Goal: Task Accomplishment & Management: Use online tool/utility

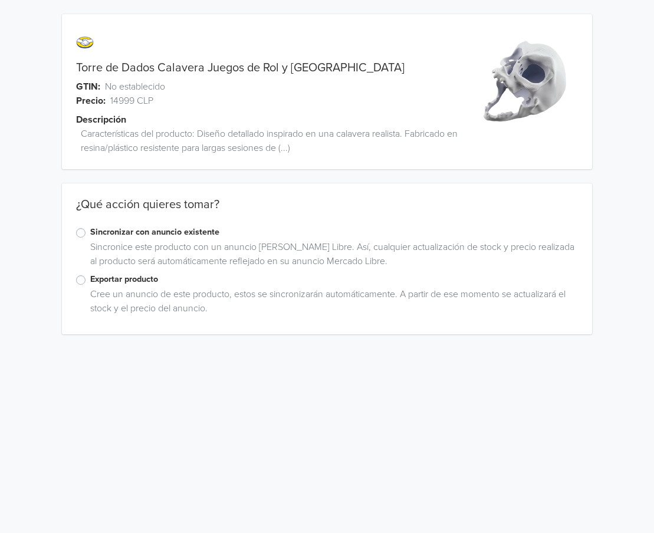
click at [145, 277] on label "Exportar producto" at bounding box center [334, 279] width 488 height 13
click at [0, 0] on input "Exportar producto" at bounding box center [0, 0] width 0 height 0
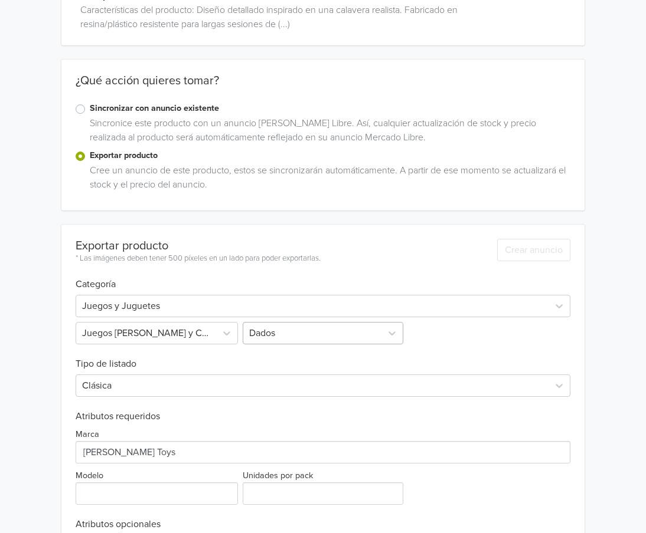
scroll to position [213, 0]
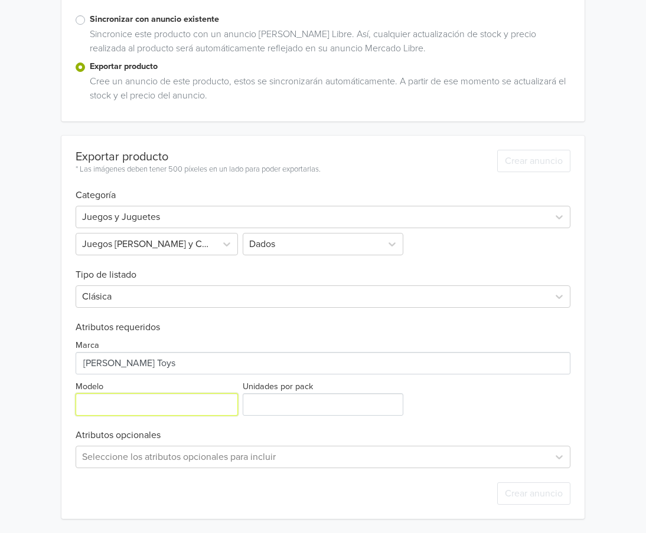
click at [137, 401] on input "Modelo" at bounding box center [157, 405] width 163 height 22
click at [221, 119] on div "¿Qué acción quieres tomar? Sincronizar con anuncio existente Sincronice este pr…" at bounding box center [322, 45] width 523 height 151
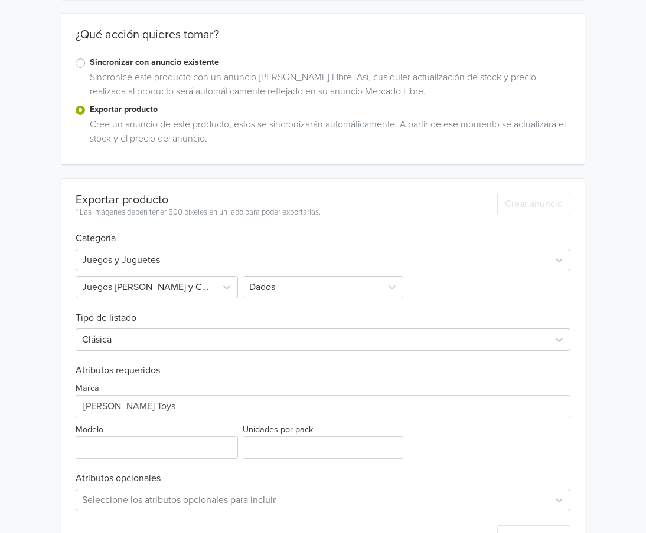
scroll to position [0, 0]
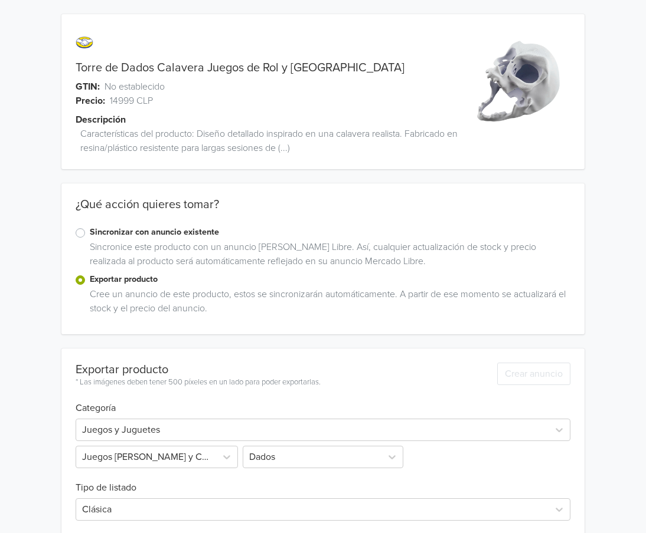
drag, startPoint x: 77, startPoint y: 66, endPoint x: 336, endPoint y: 60, distance: 258.5
click at [336, 60] on div "Torre de Dados Calavera Juegos de Rol y Mesa GTIN: No establecido Precio: 14999…" at bounding box center [257, 98] width 392 height 141
click at [333, 66] on div "Torre de Dados Calavera Juegos de Rol y Mesa" at bounding box center [257, 68] width 392 height 14
click at [300, 67] on link "Torre de Dados Calavera Juegos de Rol y Mesa" at bounding box center [240, 68] width 329 height 14
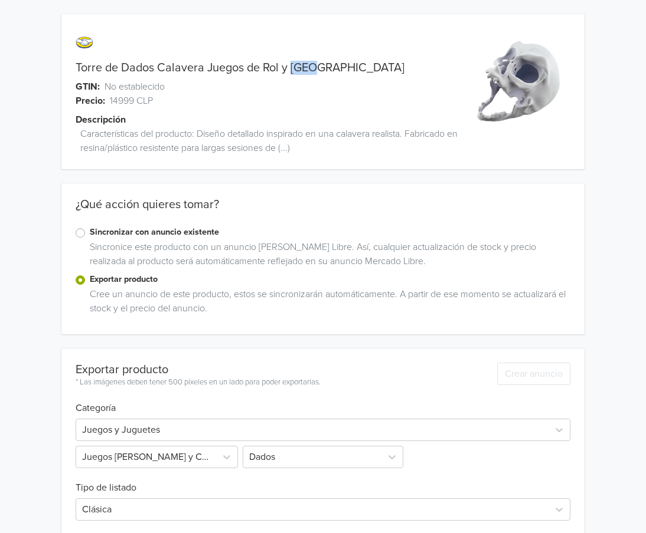
click at [300, 67] on link "Torre de Dados Calavera Juegos de Rol y Mesa" at bounding box center [240, 68] width 329 height 14
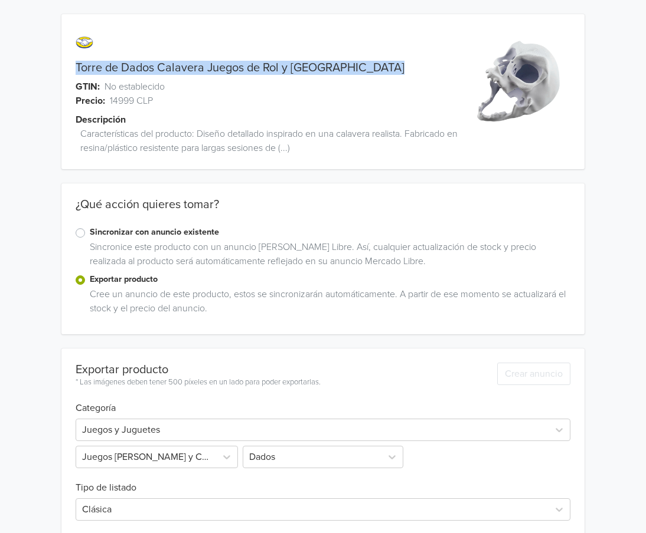
click at [300, 67] on link "Torre de Dados Calavera Juegos de Rol y Mesa" at bounding box center [240, 68] width 329 height 14
copy link "Torre de Dados Calavera Juegos de Rol y Mesa"
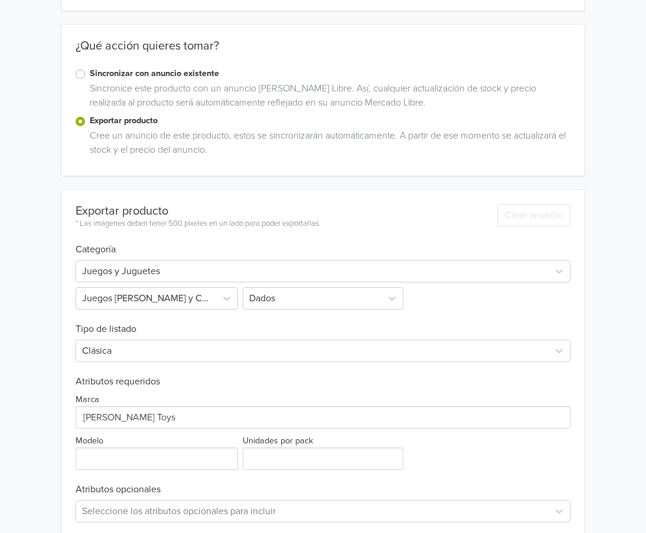
scroll to position [213, 0]
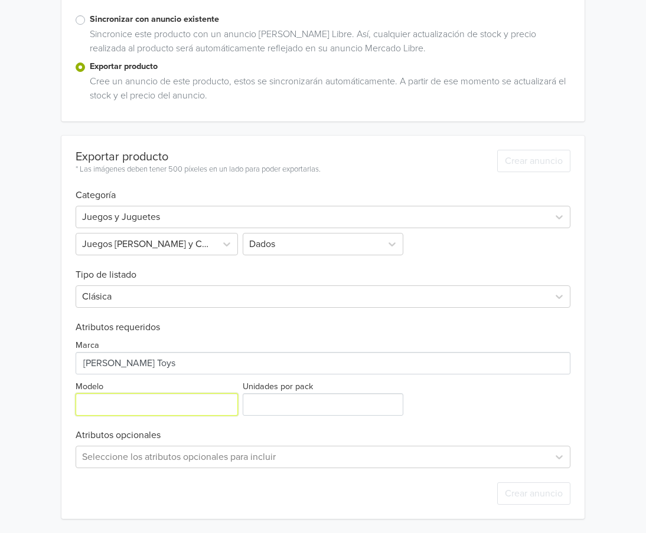
click at [136, 399] on input "Modelo" at bounding box center [157, 405] width 163 height 22
paste input "Torre de Dados Calavera Juegos de Rol y Mesa"
type input "Torre de Dados Calavera Juegos de Rol y Mesa"
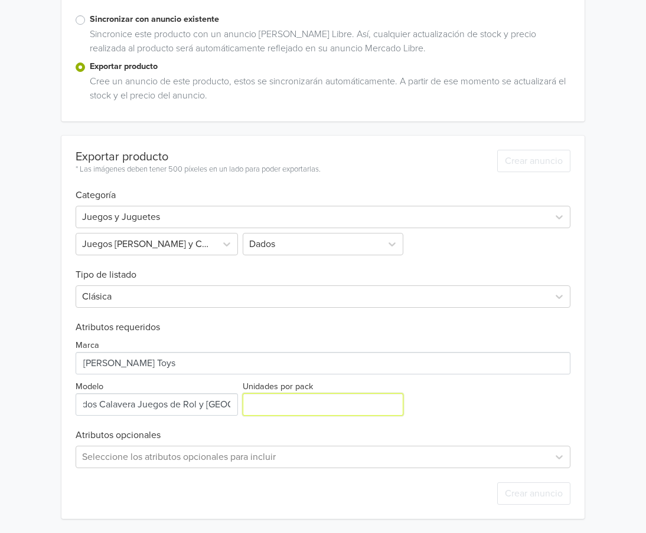
scroll to position [0, 0]
click at [284, 402] on input "Unidades por pack" at bounding box center [323, 405] width 161 height 22
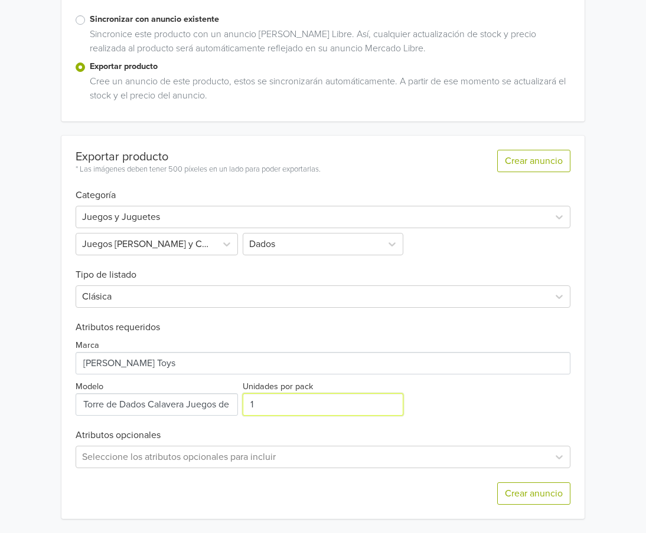
type input "1"
click at [196, 473] on div "Crear anuncio" at bounding box center [323, 494] width 495 height 51
click at [515, 489] on button "Crear anuncio" at bounding box center [533, 494] width 73 height 22
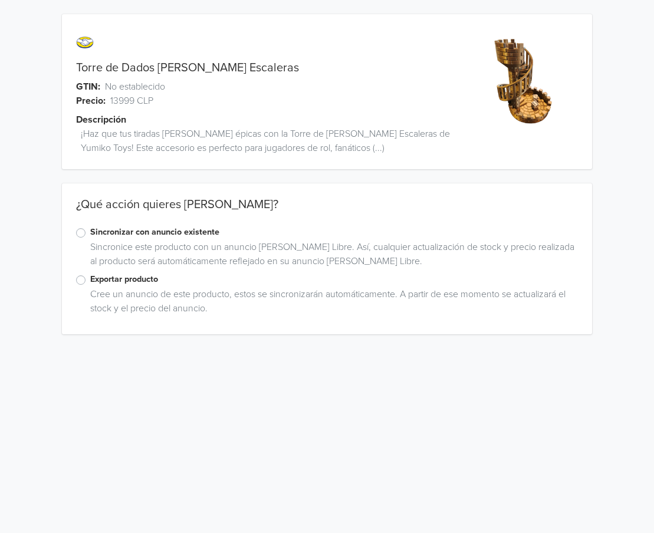
click at [139, 232] on label "Sincronizar con anuncio existente" at bounding box center [334, 232] width 488 height 13
click at [0, 0] on input "Sincronizar con anuncio existente" at bounding box center [0, 0] width 0 height 0
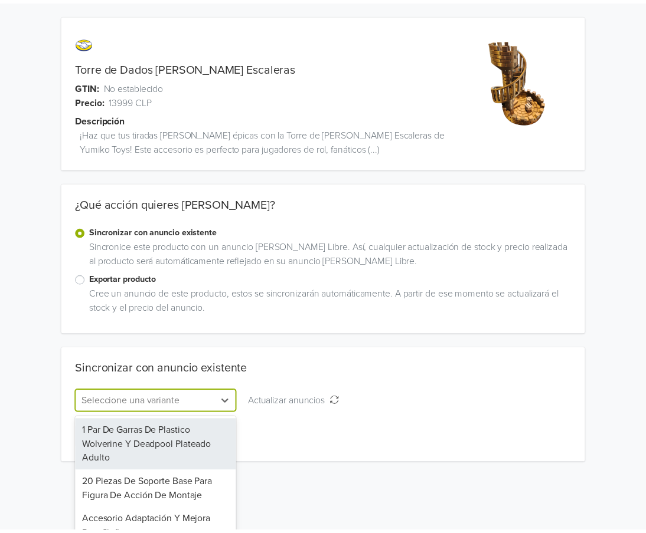
scroll to position [62, 0]
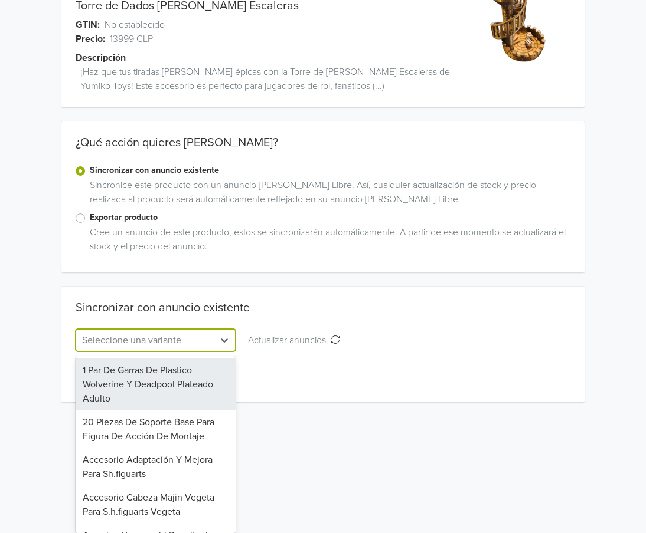
click at [159, 352] on div "344 results available. Use Up and Down to choose options, press Enter to select…" at bounding box center [156, 340] width 161 height 22
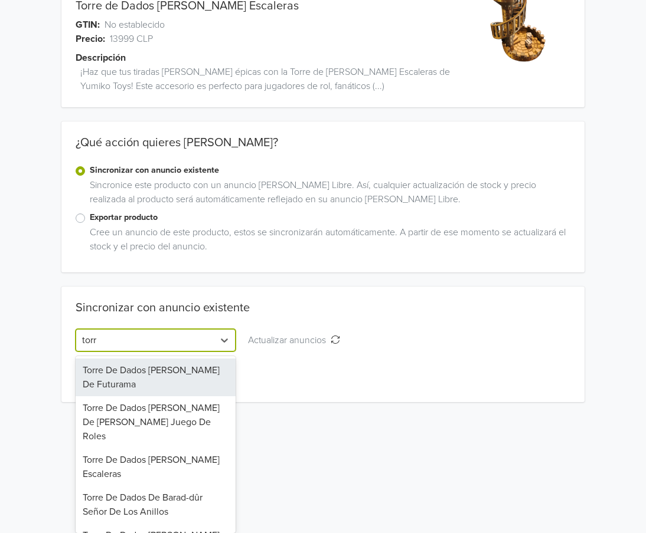
type input "torre"
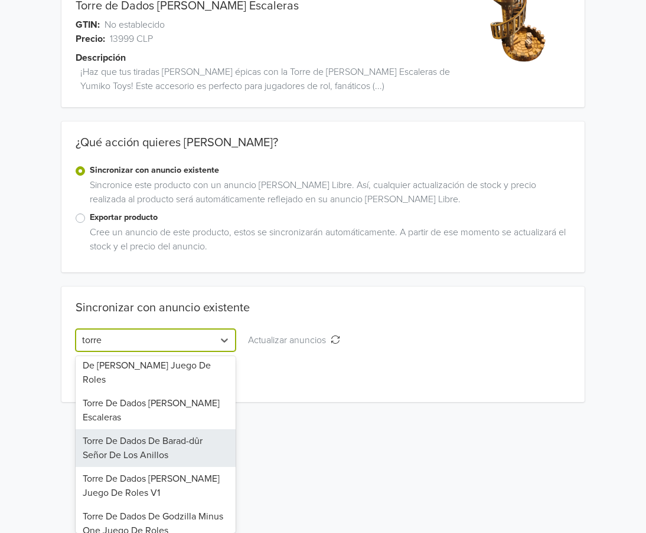
scroll to position [0, 0]
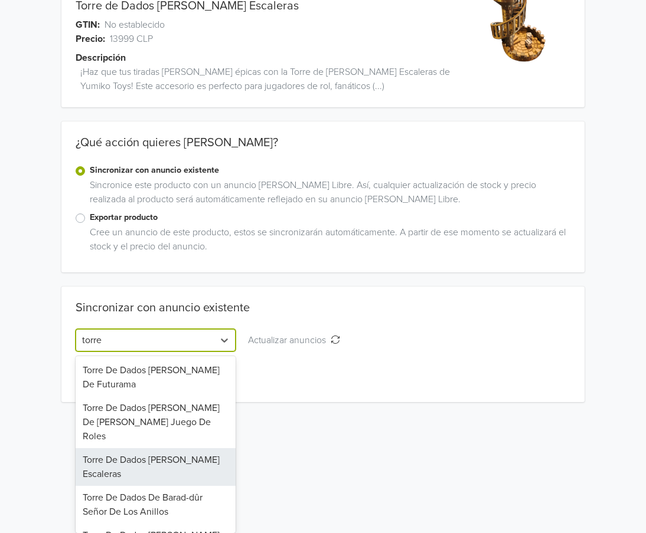
click at [173, 453] on div "Torre De Dados Castillo Escaleras" at bounding box center [156, 467] width 161 height 38
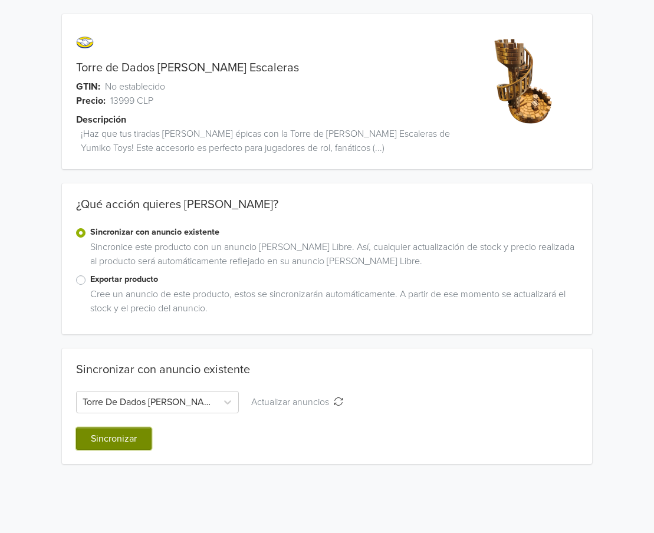
click at [137, 441] on button "Sincronizar" at bounding box center [114, 439] width 76 height 22
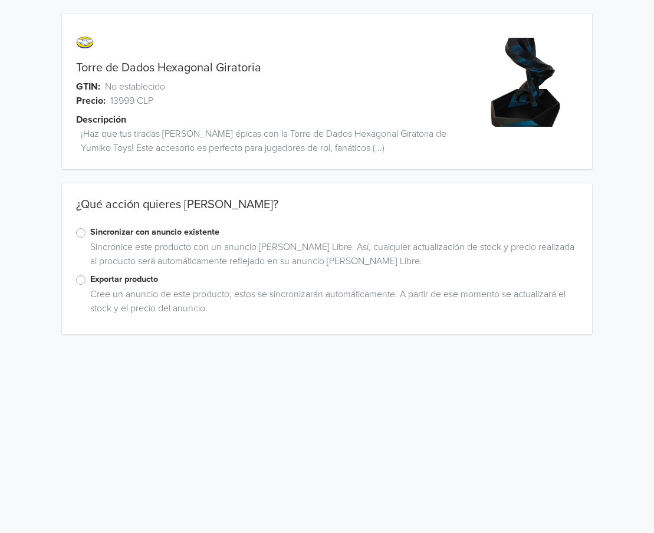
click at [142, 237] on label "Sincronizar con anuncio existente" at bounding box center [334, 232] width 488 height 13
click at [0, 0] on input "Sincronizar con anuncio existente" at bounding box center [0, 0] width 0 height 0
click at [172, 404] on div "Seleccione una variante" at bounding box center [157, 402] width 163 height 22
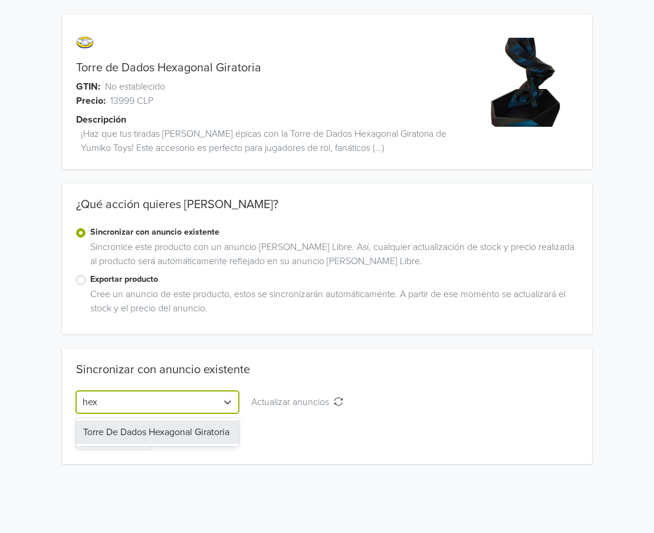
type input "hexa"
click at [161, 435] on div "Torre De Dados Hexagonal Giratoria" at bounding box center [157, 433] width 163 height 24
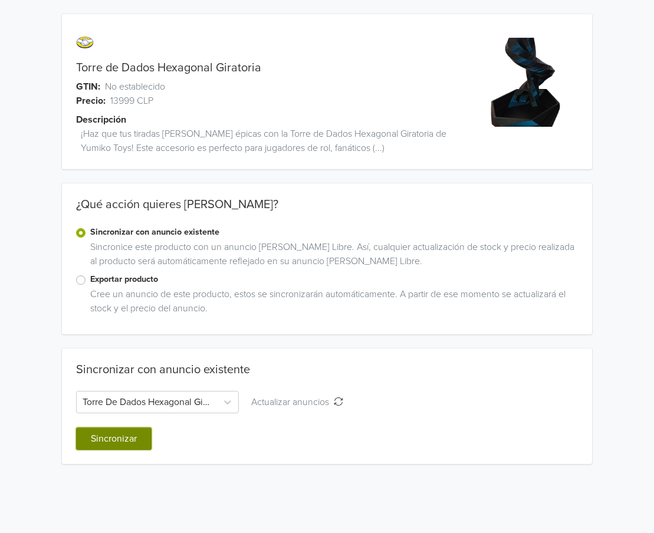
click at [128, 444] on button "Sincronizar" at bounding box center [114, 439] width 76 height 22
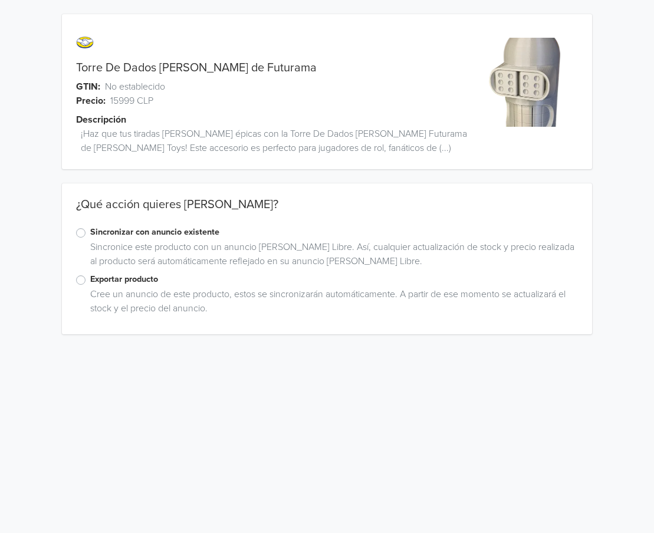
click at [150, 232] on label "Sincronizar con anuncio existente" at bounding box center [334, 232] width 488 height 13
click at [0, 0] on input "Sincronizar con anuncio existente" at bounding box center [0, 0] width 0 height 0
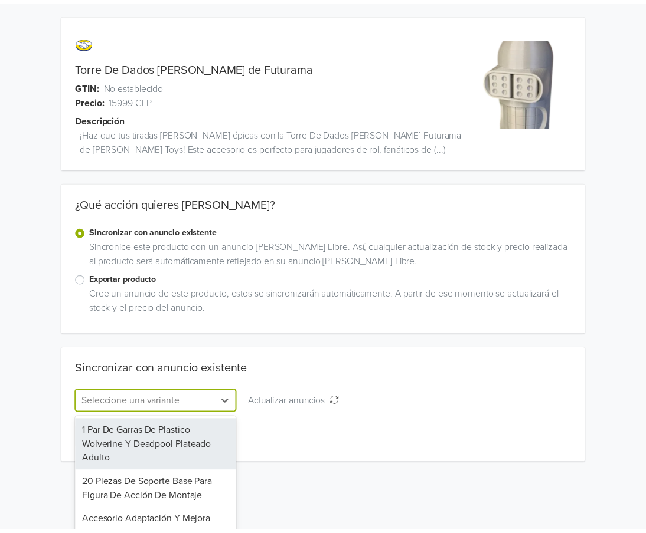
scroll to position [62, 0]
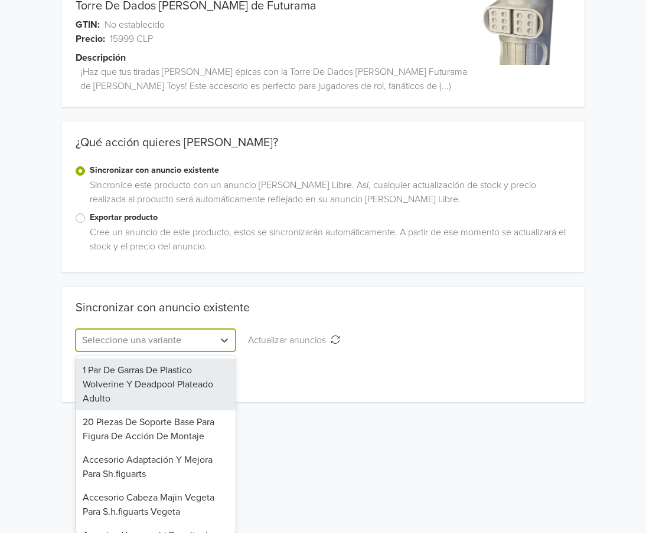
click at [135, 352] on div "342 results available. Use Up and Down to choose options, press Enter to select…" at bounding box center [156, 340] width 161 height 22
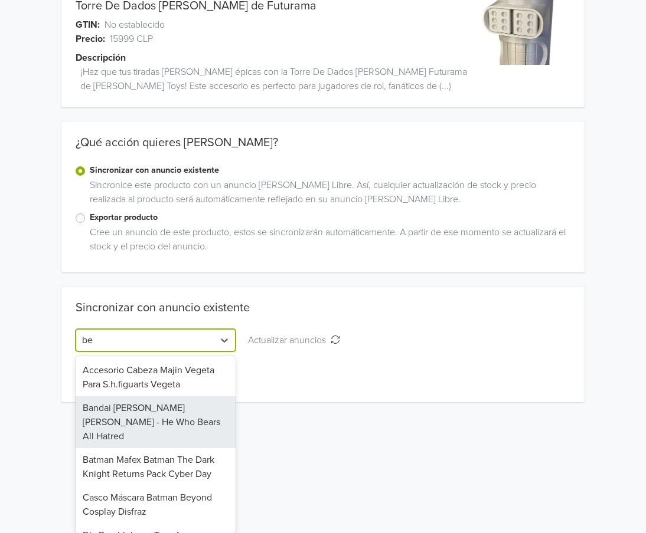
type input "ben"
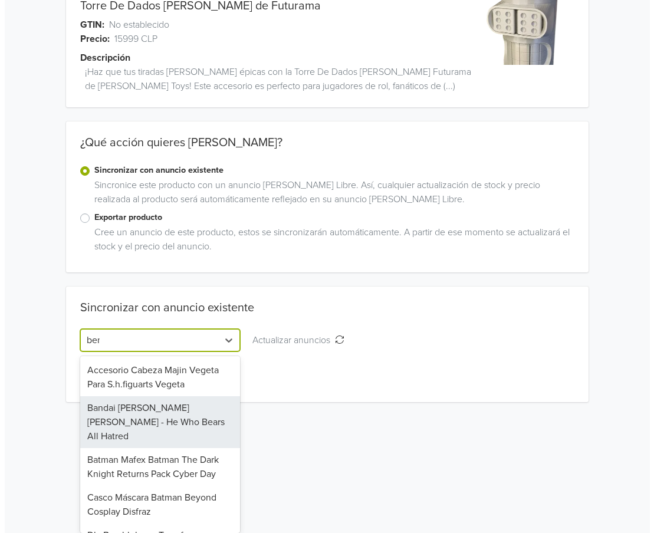
scroll to position [0, 0]
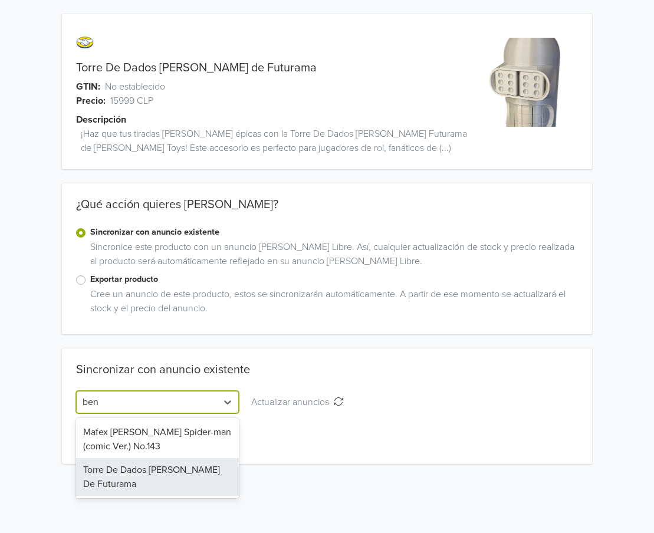
click at [176, 478] on div "Torre De Dados Bender De Futurama" at bounding box center [157, 478] width 163 height 38
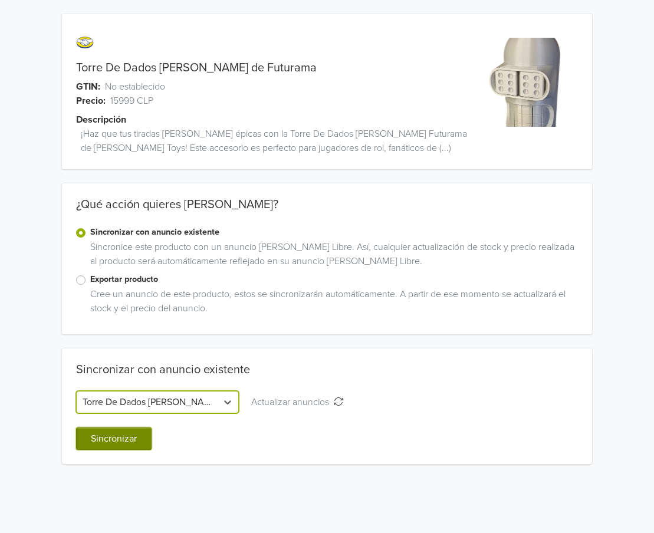
click at [136, 444] on button "Sincronizar" at bounding box center [114, 439] width 76 height 22
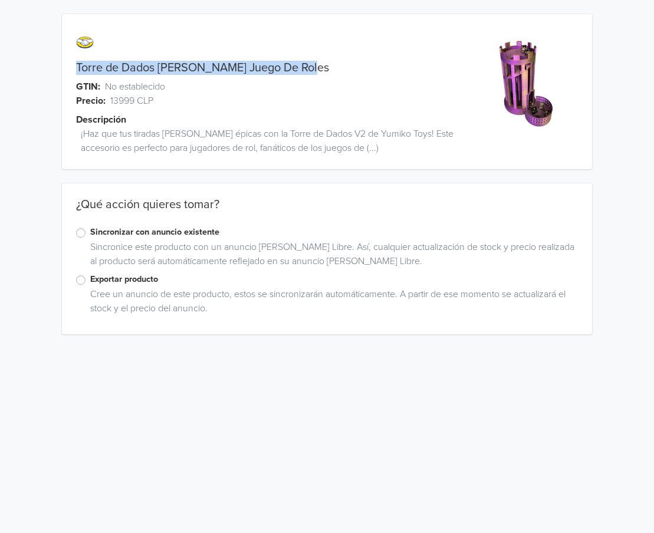
drag, startPoint x: 308, startPoint y: 63, endPoint x: 61, endPoint y: 60, distance: 247.3
click at [61, 60] on div "Torre de [PERSON_NAME] Juego De Roles GTIN: No establecido Precio: 13999 CLP De…" at bounding box center [327, 174] width 637 height 349
copy div "Torre de Dados [PERSON_NAME] Juego De Roles"
click at [149, 234] on label "Sincronizar con anuncio existente" at bounding box center [334, 232] width 488 height 13
click at [0, 0] on input "Sincronizar con anuncio existente" at bounding box center [0, 0] width 0 height 0
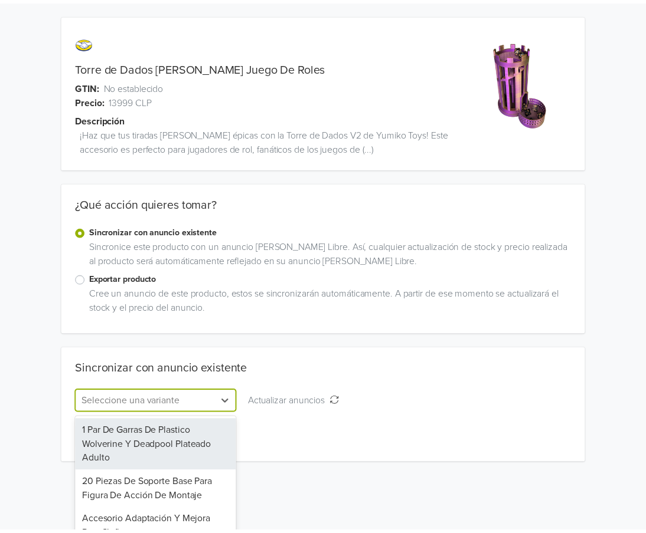
scroll to position [62, 0]
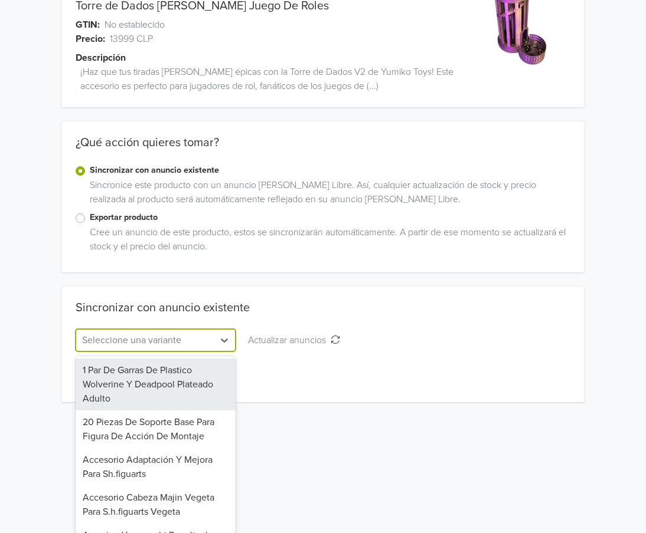
click at [134, 352] on div "341 results available. Use Up and Down to choose options, press Enter to select…" at bounding box center [156, 340] width 161 height 22
paste input "Torre de Dados [PERSON_NAME] Juego De Roles"
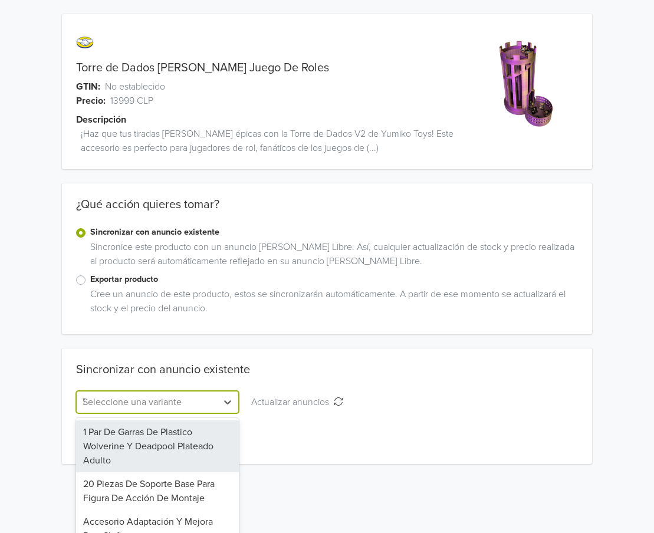
scroll to position [0, 47]
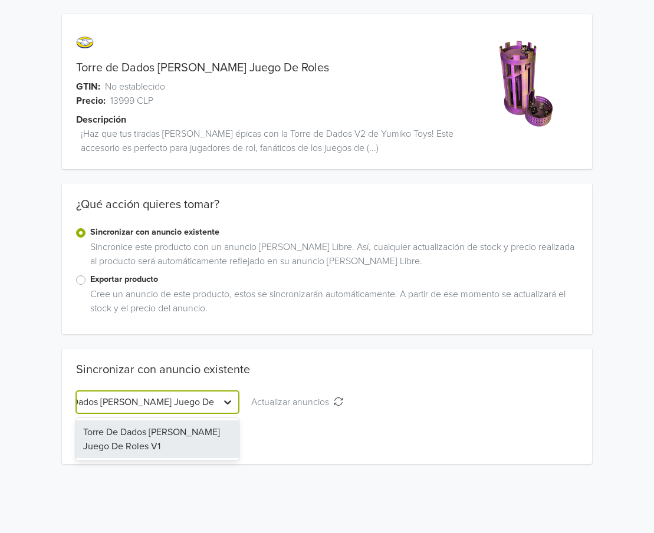
drag, startPoint x: 153, startPoint y: 403, endPoint x: 228, endPoint y: 398, distance: 74.5
click at [223, 398] on div "Torre de Dados [PERSON_NAME] Juego De Roles" at bounding box center [157, 402] width 163 height 22
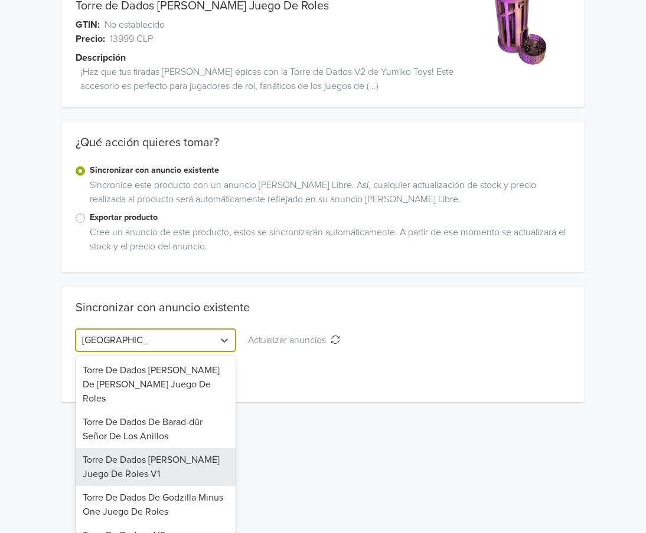
scroll to position [2, 0]
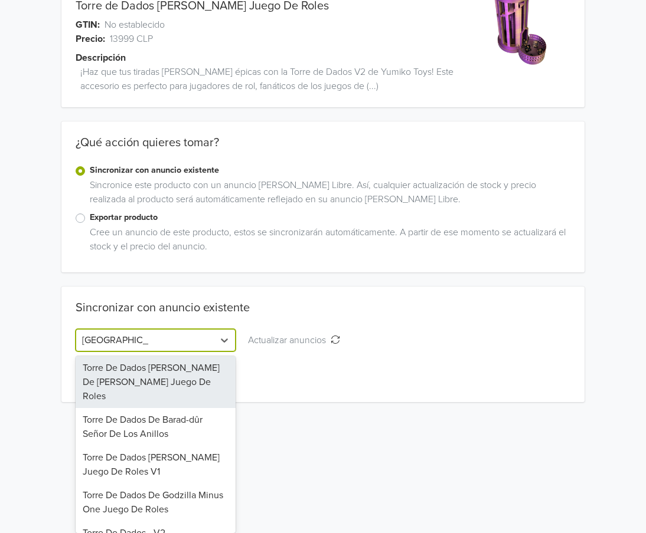
type input "[GEOGRAPHIC_DATA]"
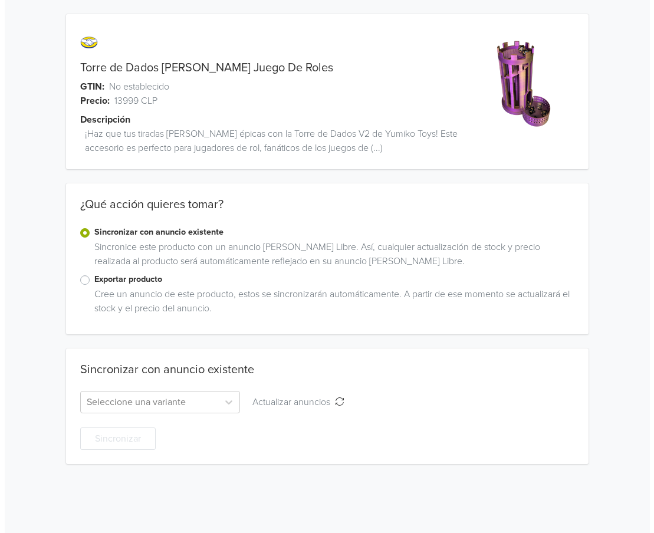
scroll to position [0, 0]
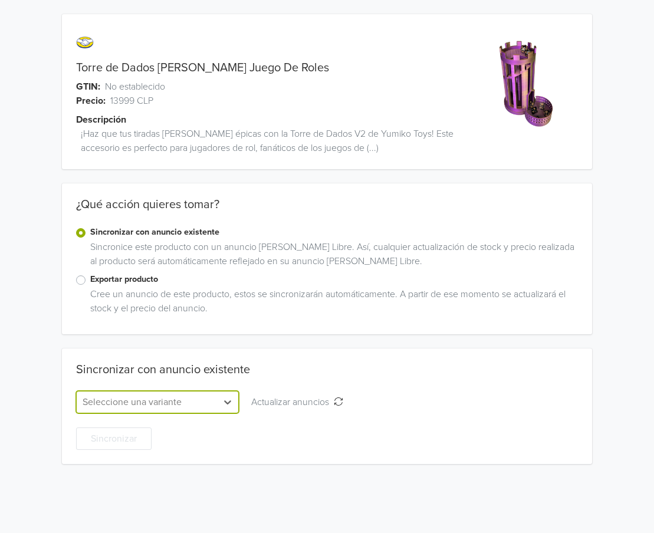
click at [189, 400] on div "option , selected. Select is focused ,type to refine list, press Down to open t…" at bounding box center [157, 402] width 163 height 22
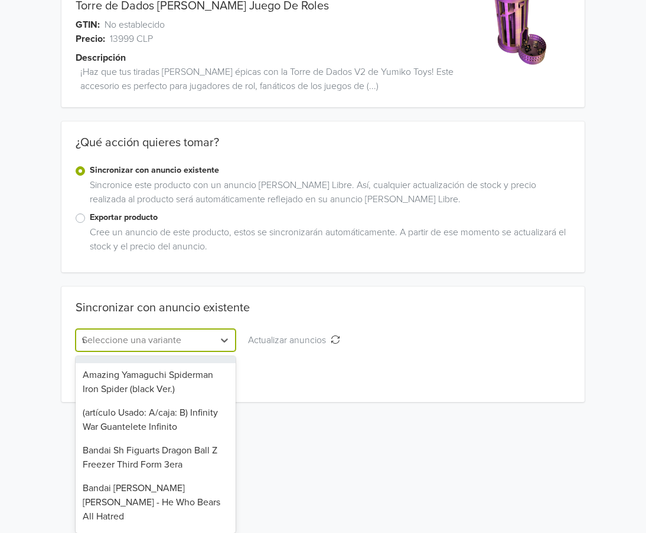
scroll to position [161, 0]
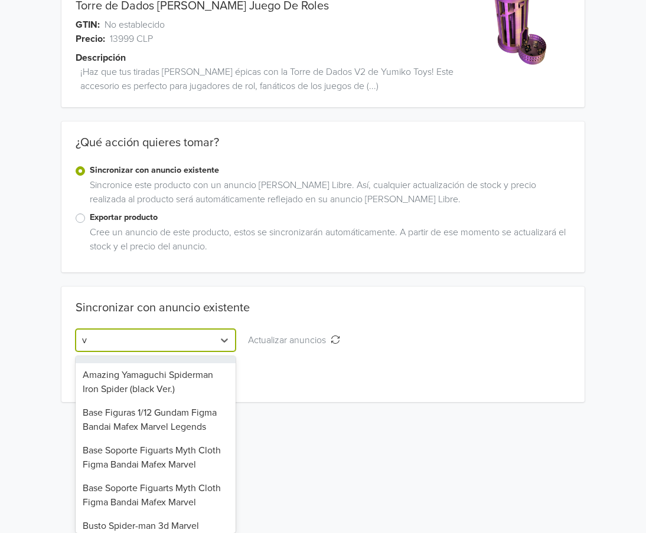
type input "v2"
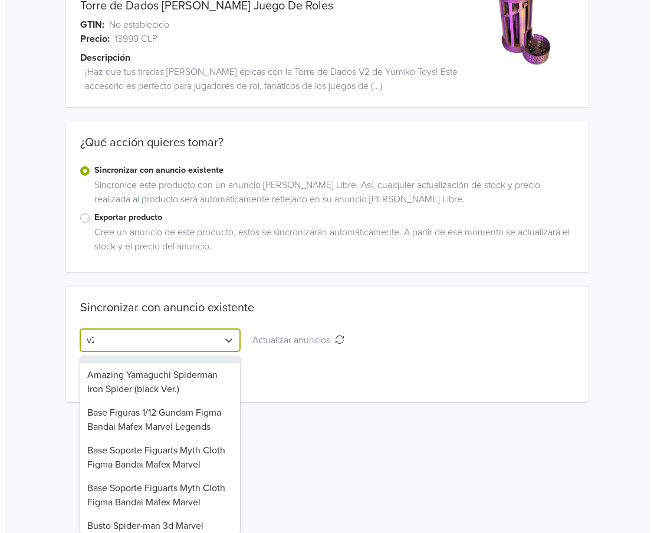
scroll to position [0, 0]
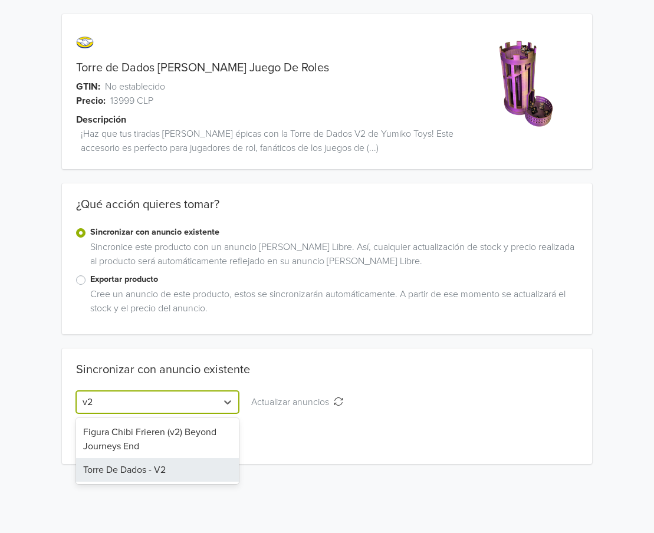
click at [148, 472] on div "Torre De Dados - V2" at bounding box center [157, 471] width 163 height 24
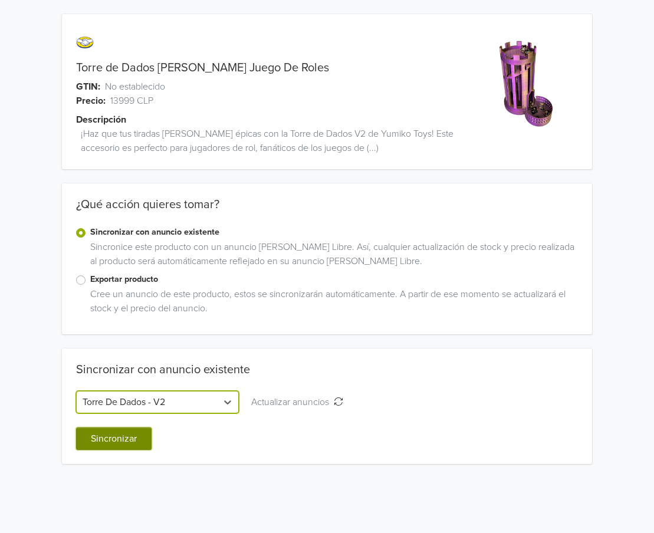
click at [131, 438] on button "Sincronizar" at bounding box center [114, 439] width 76 height 22
